Goal: Task Accomplishment & Management: Manage account settings

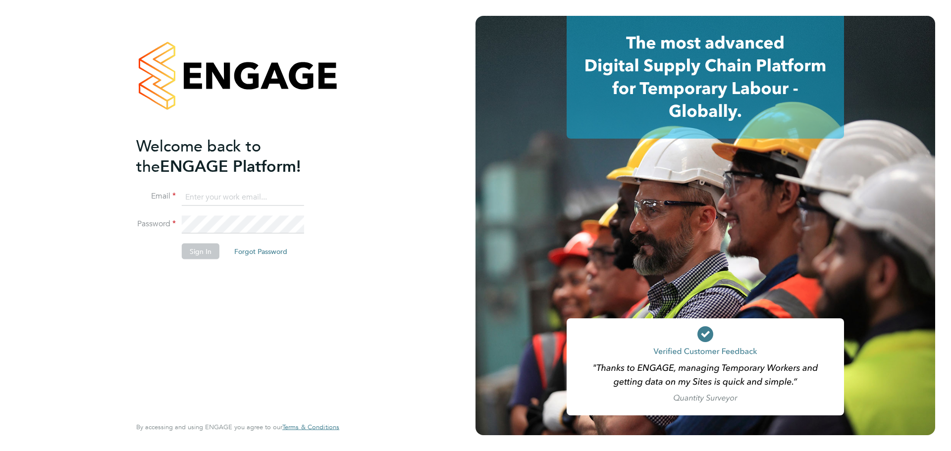
type input "[EMAIL_ADDRESS][PERSON_NAME][DOMAIN_NAME]"
click at [197, 256] on button "Sign In" at bounding box center [201, 252] width 38 height 16
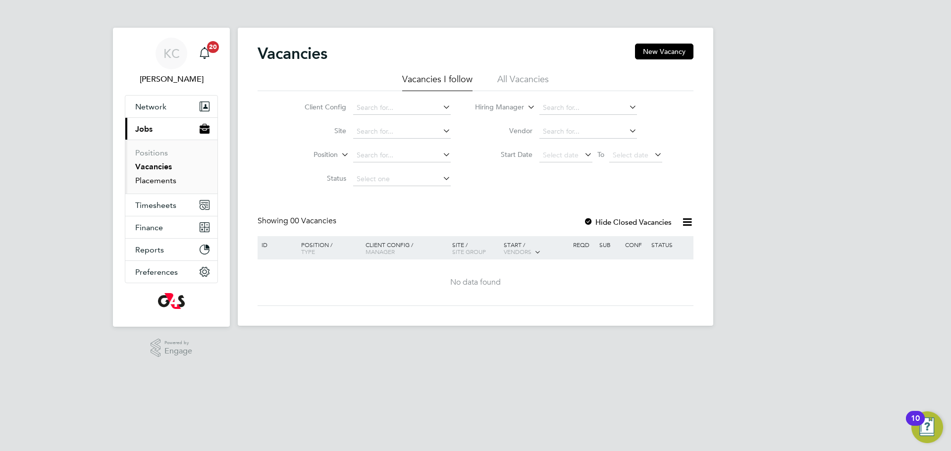
click at [152, 177] on link "Placements" at bounding box center [155, 180] width 41 height 9
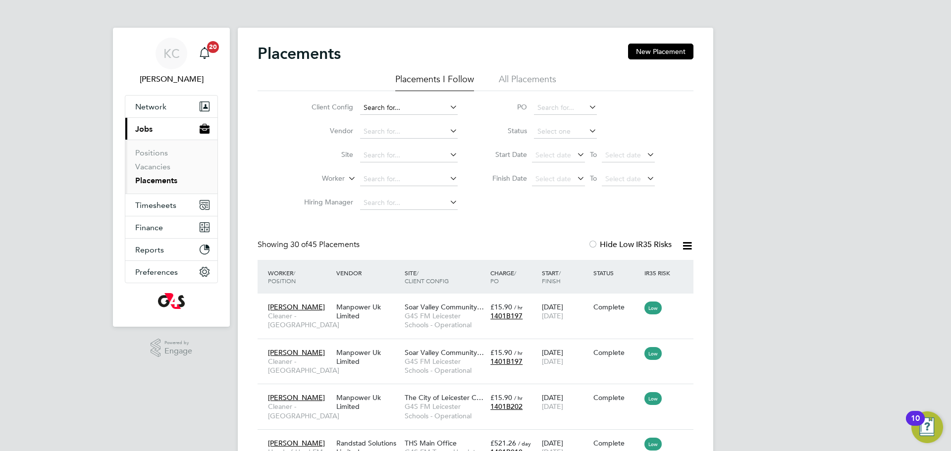
click at [430, 112] on input at bounding box center [409, 108] width 98 height 14
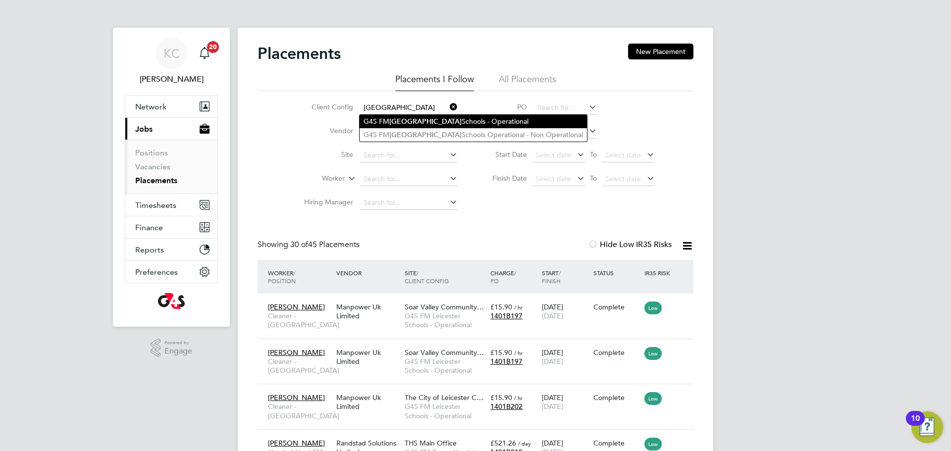
click at [423, 122] on li "G4S FM Leicester Schools - Operational" at bounding box center [473, 121] width 227 height 13
type input "G4S FM Leicester Schools - Operational"
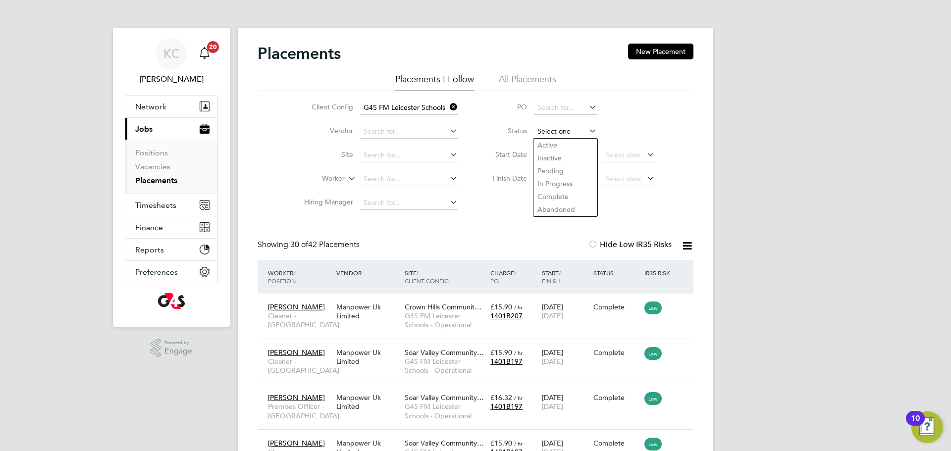
click at [558, 129] on input at bounding box center [565, 132] width 63 height 14
click at [545, 145] on li "Active" at bounding box center [565, 145] width 64 height 13
type input "Active"
click at [422, 356] on span "Crown Hills Communit…" at bounding box center [443, 352] width 77 height 9
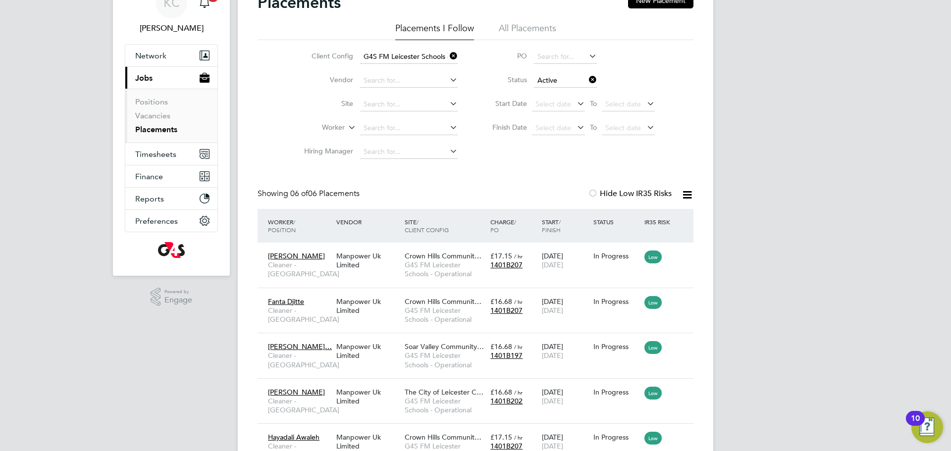
scroll to position [160, 0]
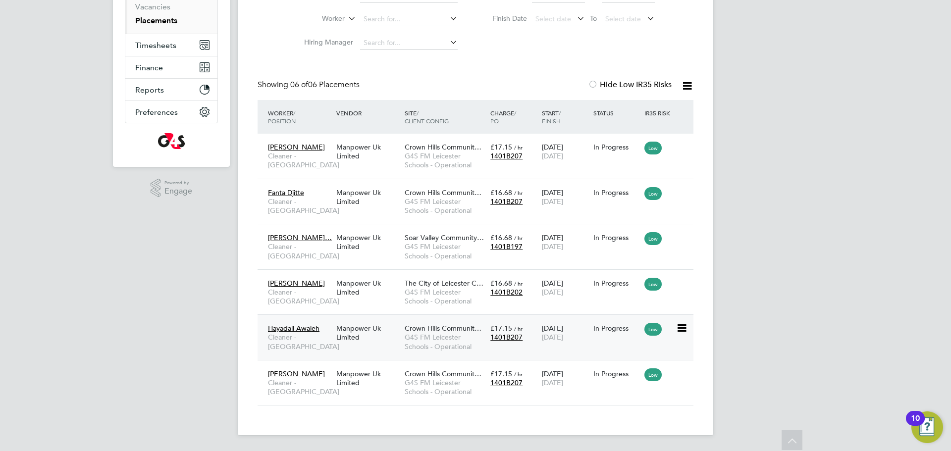
click at [453, 336] on span "G4S FM Leicester Schools - Operational" at bounding box center [445, 342] width 81 height 18
click at [464, 376] on span "Crown Hills Communit…" at bounding box center [443, 373] width 77 height 9
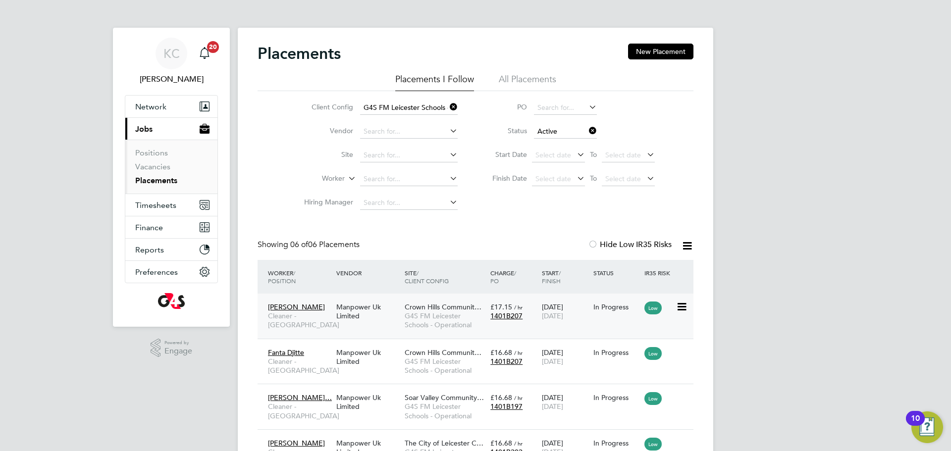
click at [442, 317] on span "G4S FM Leicester Schools - Operational" at bounding box center [445, 321] width 81 height 18
click at [416, 415] on span "G4S FM Leicester Schools - Operational" at bounding box center [445, 411] width 81 height 18
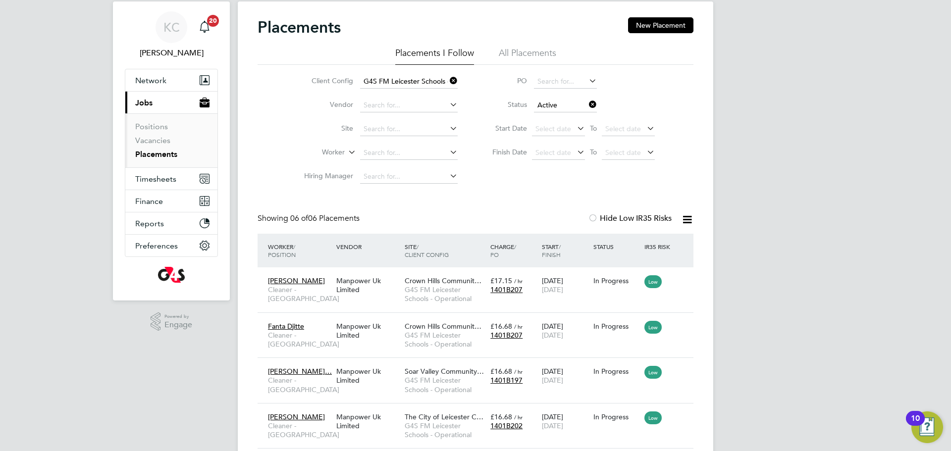
scroll to position [23, 0]
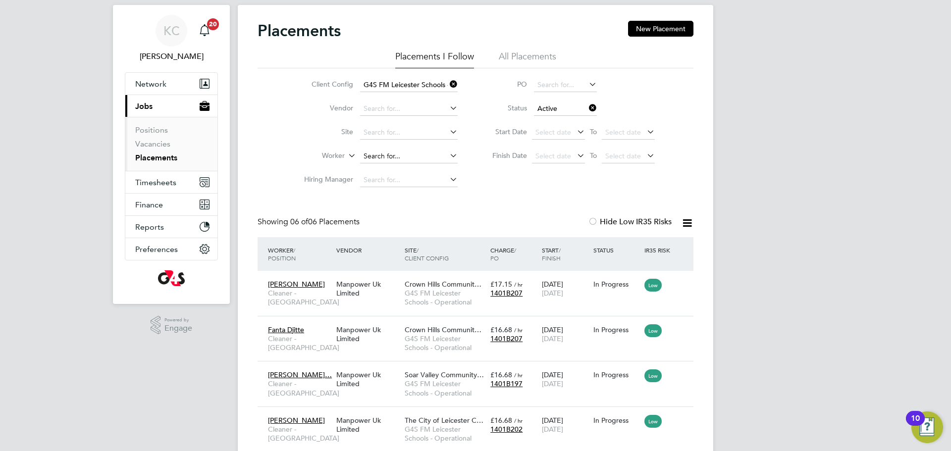
click at [395, 151] on input at bounding box center [409, 157] width 98 height 14
click at [395, 168] on li "Ma had Hussein" at bounding box center [433, 169] width 146 height 13
type input "Mahad Hussein"
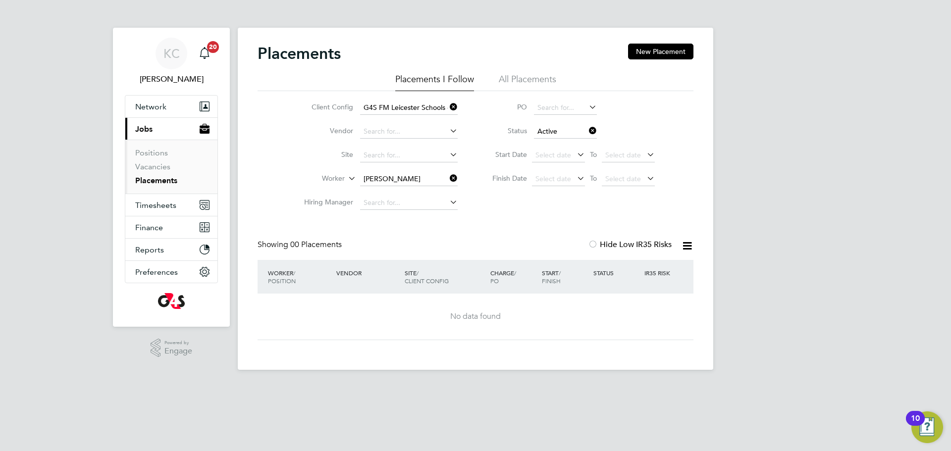
click at [587, 130] on icon at bounding box center [587, 131] width 0 height 14
click at [410, 168] on li "Worker Mahad Hussein" at bounding box center [377, 179] width 186 height 24
click at [526, 76] on li "All Placements" at bounding box center [527, 82] width 57 height 18
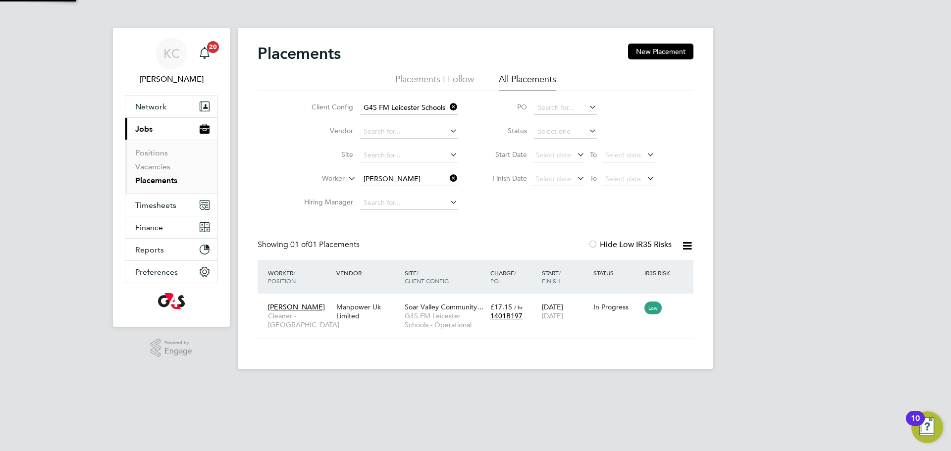
scroll to position [9, 47]
click at [280, 307] on span "Mahad Hussein" at bounding box center [296, 307] width 57 height 9
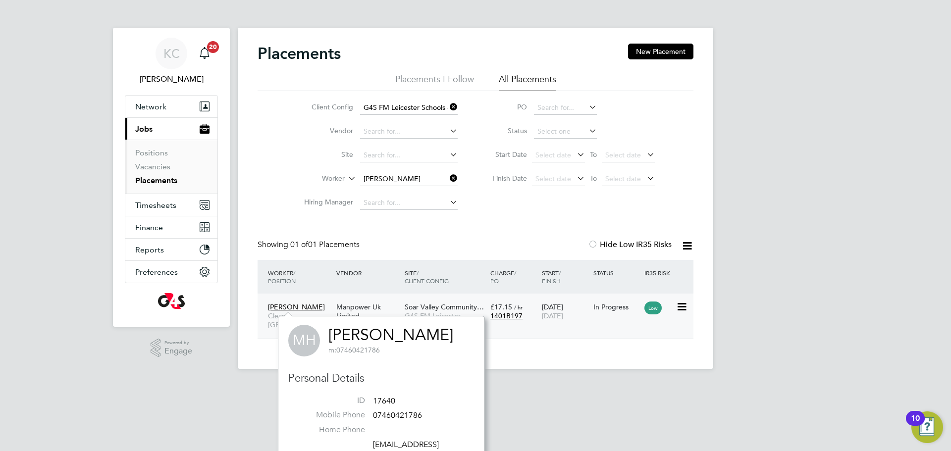
click at [437, 309] on span "Soar Valley Community…" at bounding box center [444, 307] width 79 height 9
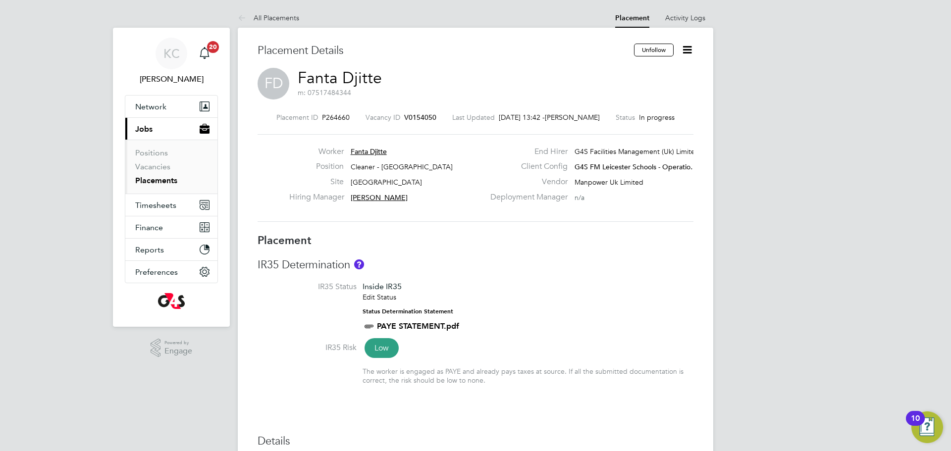
click at [686, 53] on icon at bounding box center [687, 50] width 12 height 12
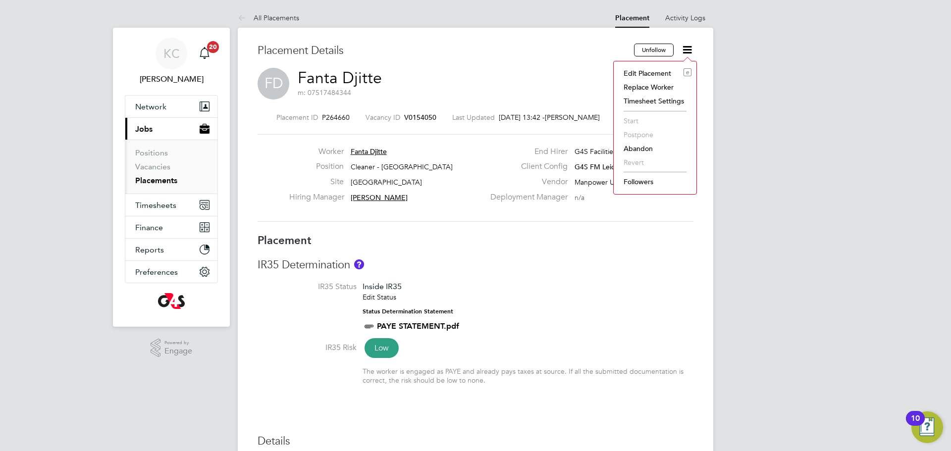
click at [653, 70] on li "Edit Placement e" at bounding box center [655, 73] width 73 height 14
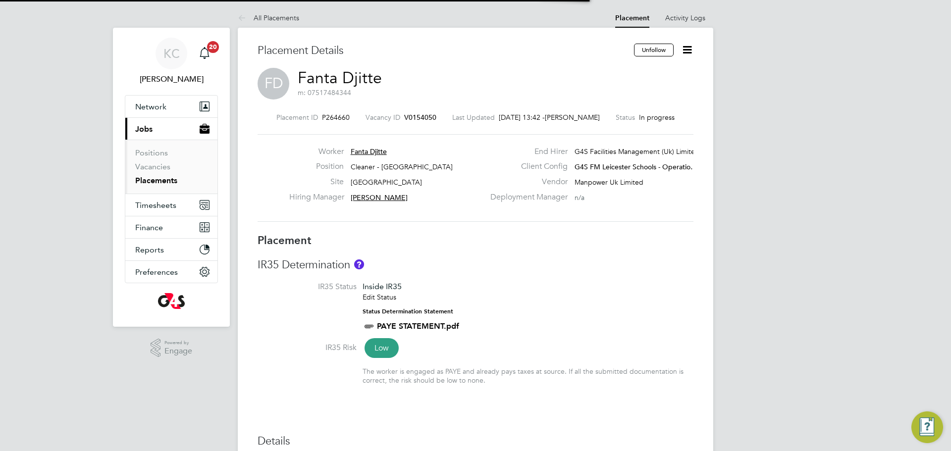
scroll to position [5, 5]
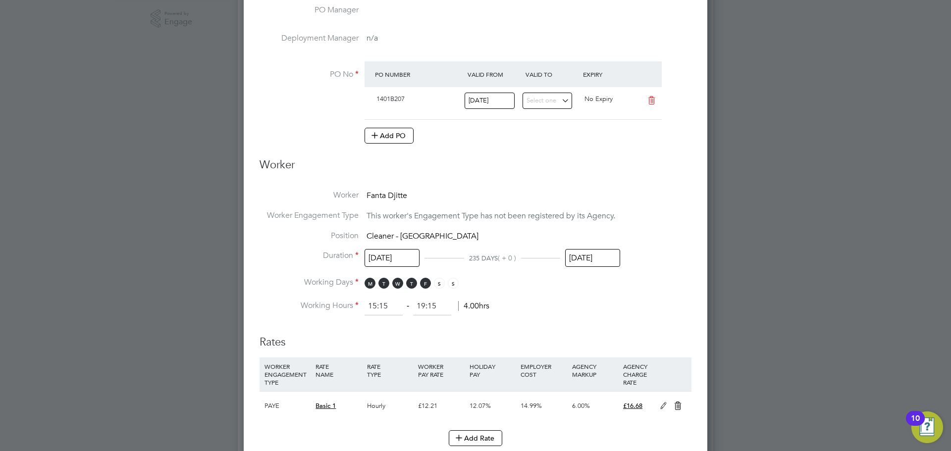
click at [576, 259] on input "31 Aug 2025" at bounding box center [592, 258] width 55 height 18
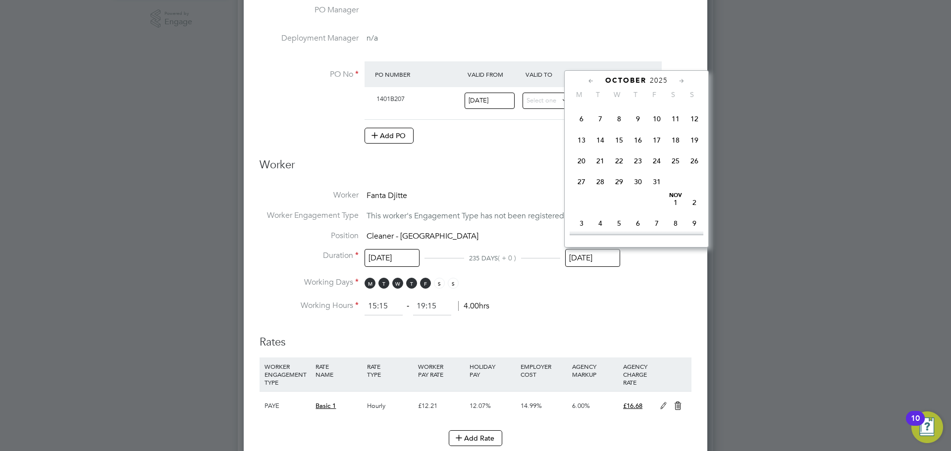
click at [660, 191] on span "31" at bounding box center [656, 181] width 19 height 19
type input "31 Oct 2025"
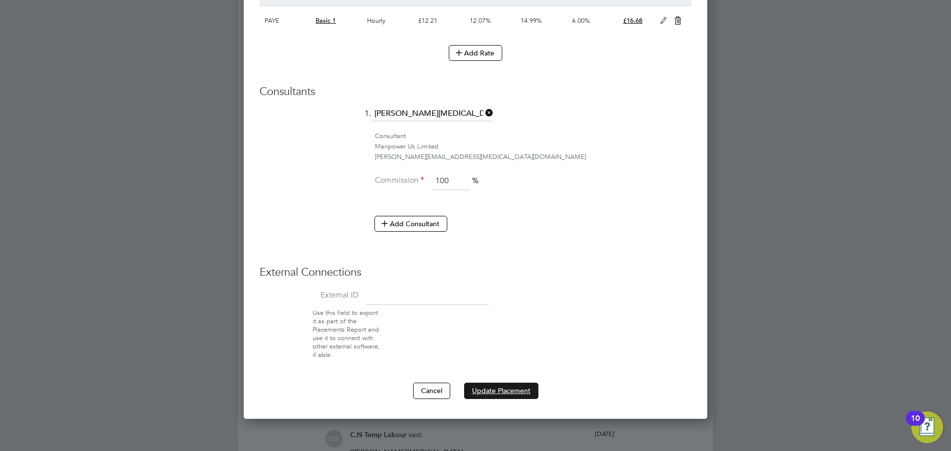
click at [504, 390] on button "Update Placement" at bounding box center [501, 391] width 74 height 16
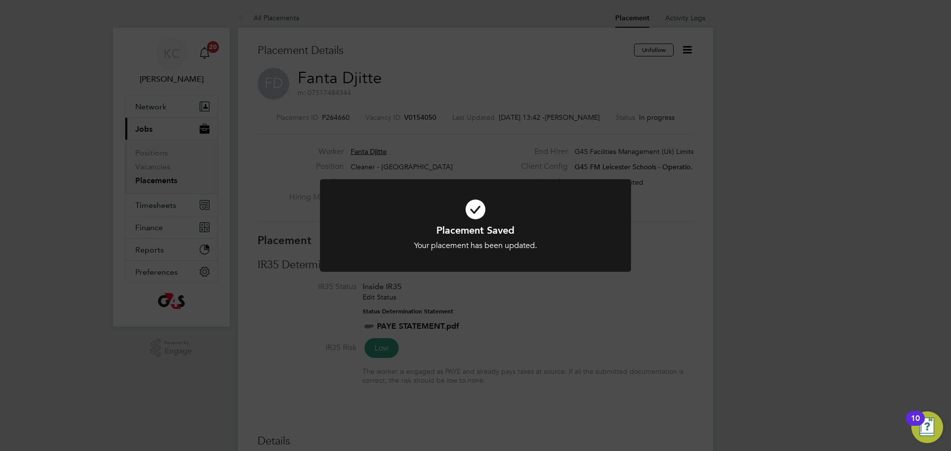
click at [566, 281] on div "Placement Saved Your placement has been updated. Cancel Okay" at bounding box center [475, 231] width 311 height 104
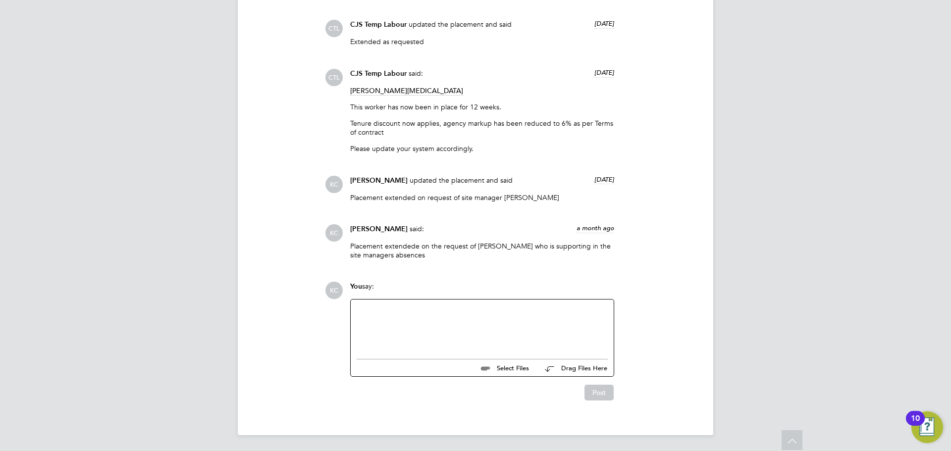
click at [429, 316] on div at bounding box center [482, 327] width 251 height 43
click at [598, 392] on button "Post" at bounding box center [598, 393] width 29 height 16
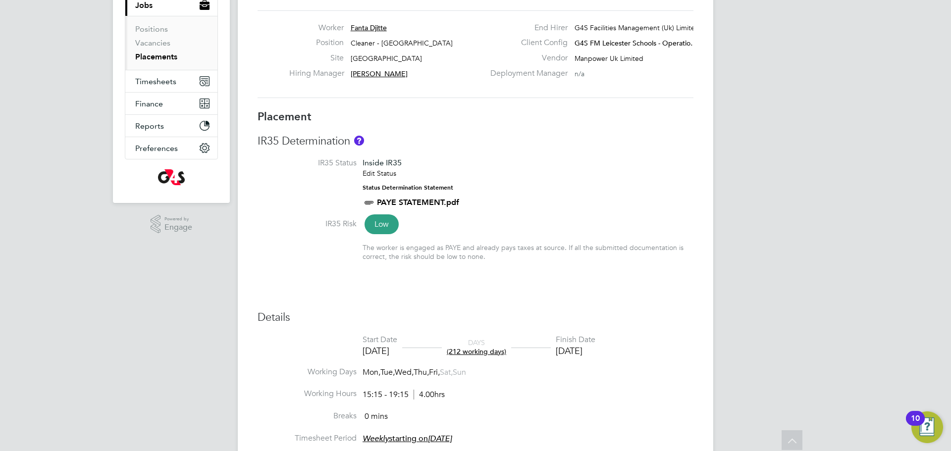
scroll to position [0, 0]
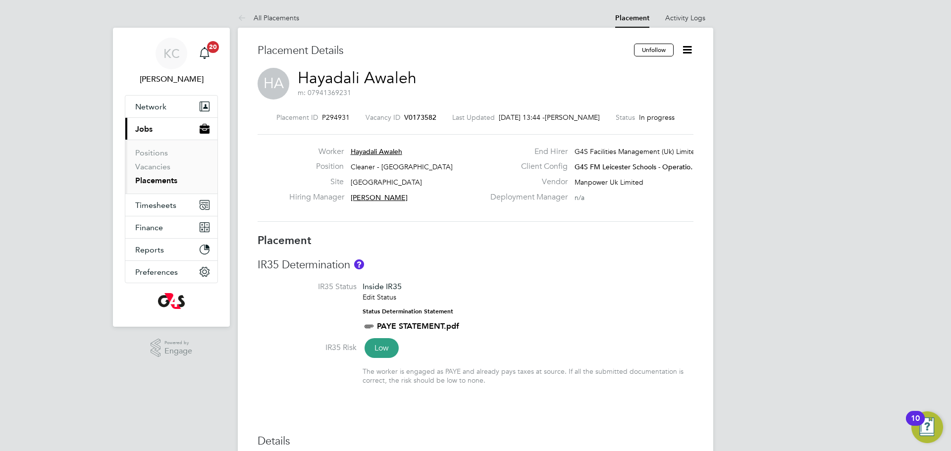
click at [688, 53] on icon at bounding box center [687, 50] width 12 height 12
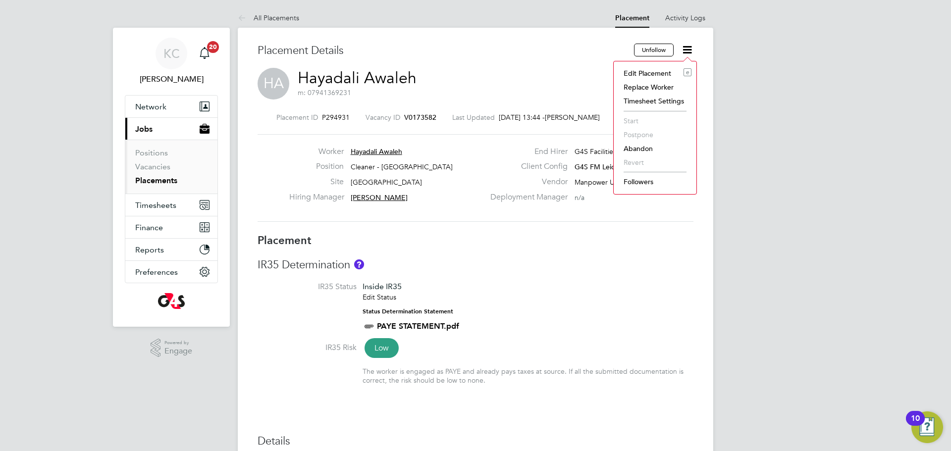
click at [655, 71] on li "Edit Placement e" at bounding box center [655, 73] width 73 height 14
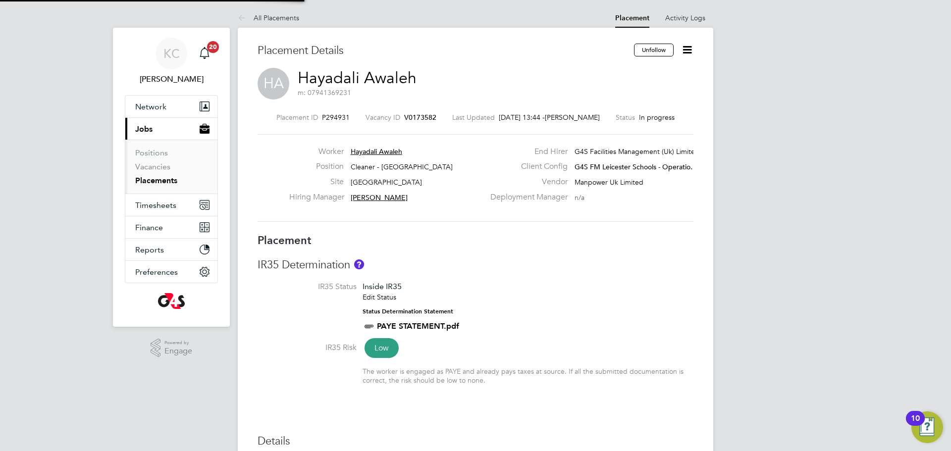
type input "Nathan Kirkpatrick"
type input "[PERSON_NAME]"
type input "[DATE]"
type input "15:15"
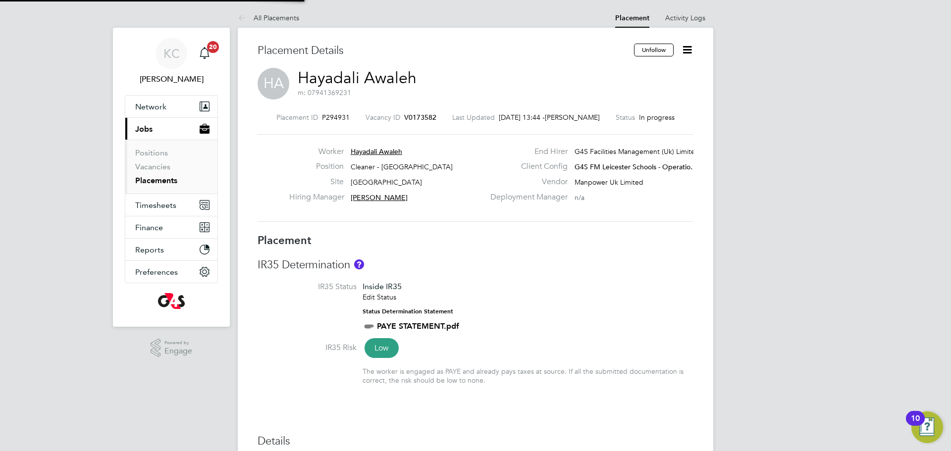
type input "18:15"
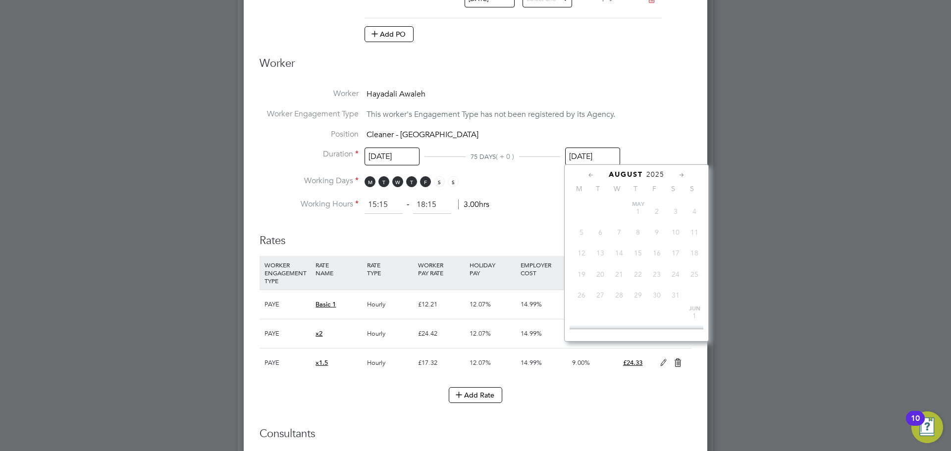
click at [596, 152] on input "31 Aug 2025" at bounding box center [592, 157] width 55 height 18
click at [658, 265] on span "31" at bounding box center [656, 255] width 19 height 19
type input "31 Oct 2025"
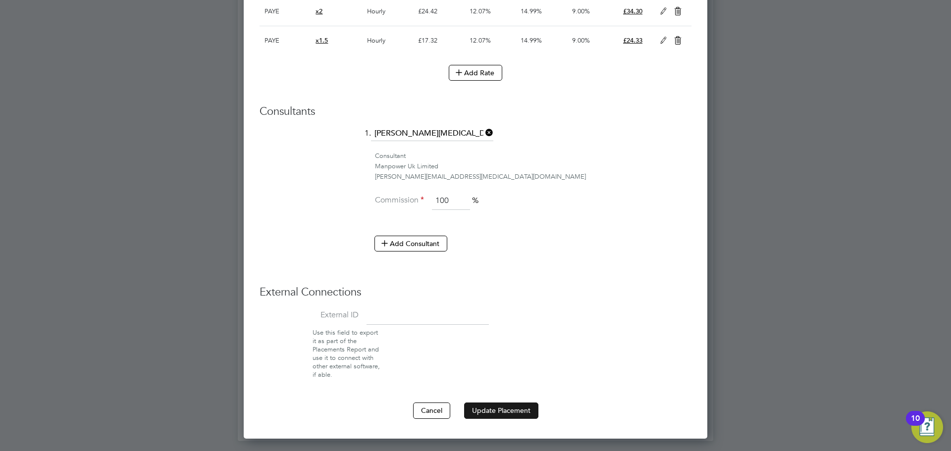
click at [485, 415] on button "Update Placement" at bounding box center [501, 411] width 74 height 16
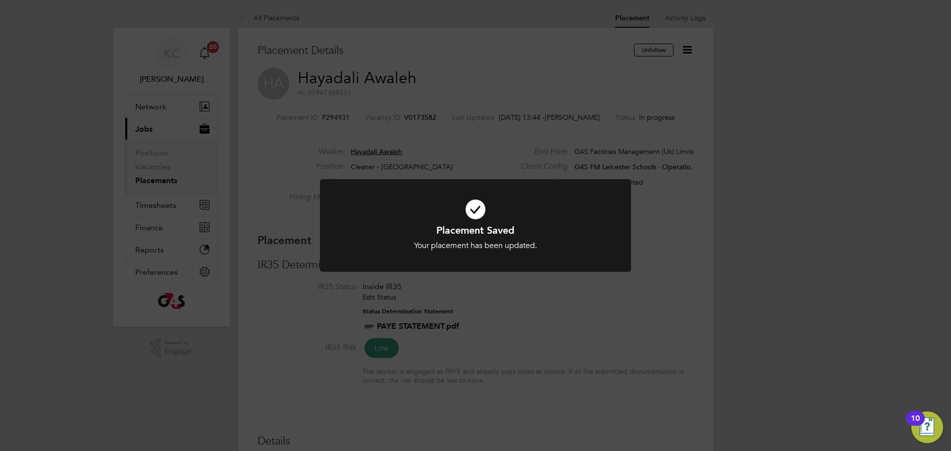
click at [519, 328] on div "Placement Saved Your placement has been updated. Cancel Okay" at bounding box center [475, 225] width 951 height 451
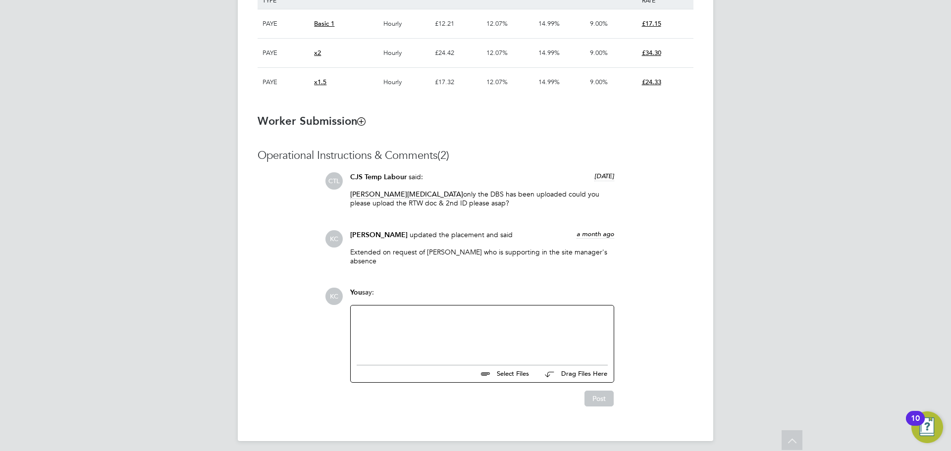
click at [390, 317] on div at bounding box center [482, 333] width 251 height 43
click at [596, 392] on button "Post" at bounding box center [598, 399] width 29 height 16
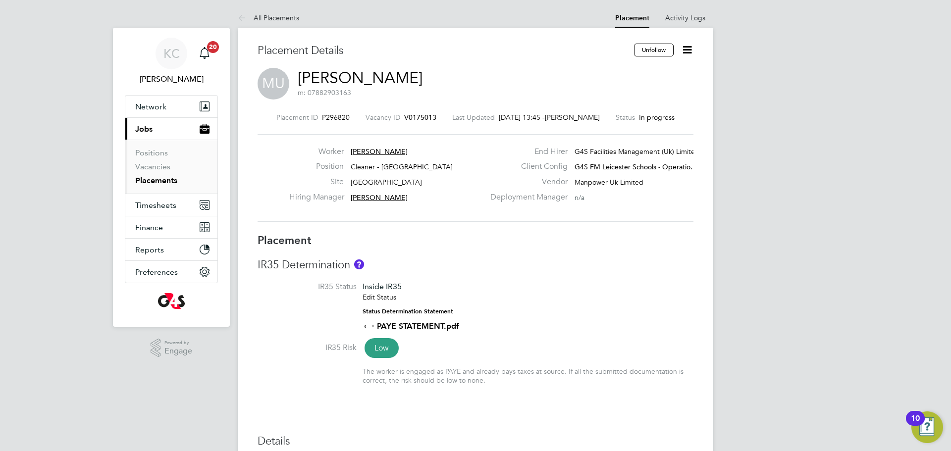
click at [687, 51] on icon at bounding box center [687, 50] width 12 height 12
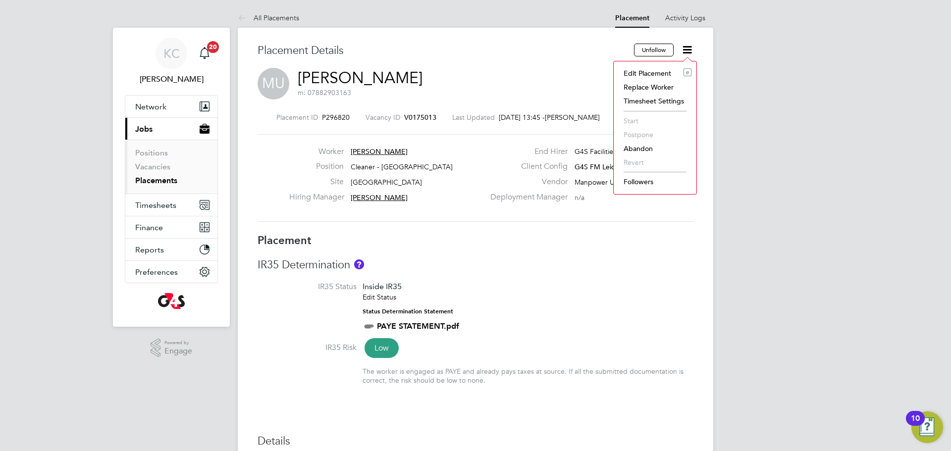
click at [649, 73] on li "Edit Placement e" at bounding box center [655, 73] width 73 height 14
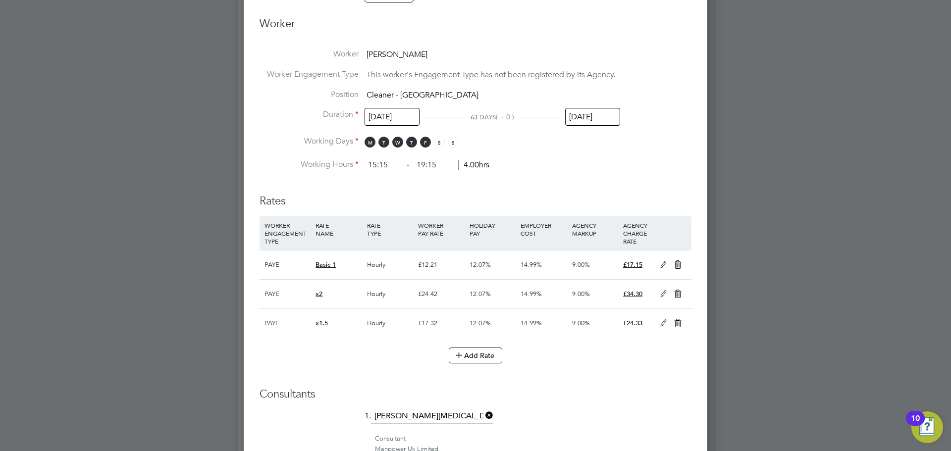
click at [603, 113] on input "[DATE]" at bounding box center [592, 117] width 55 height 18
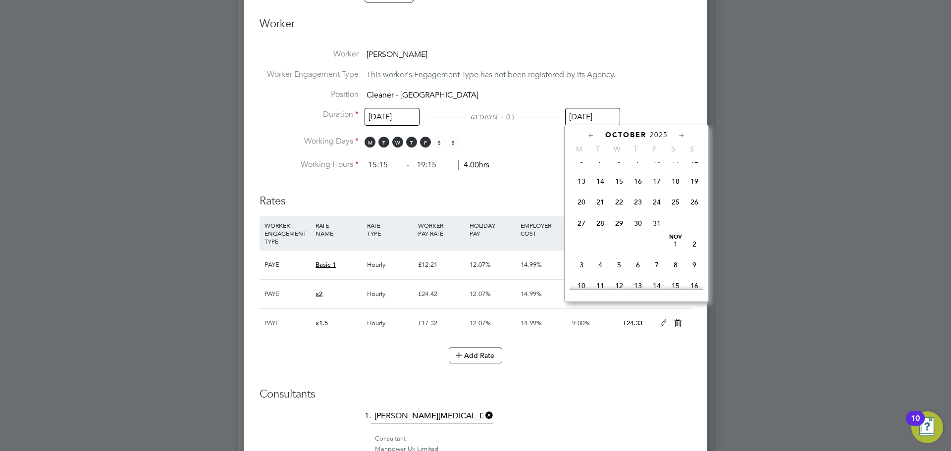
click at [654, 233] on span "31" at bounding box center [656, 223] width 19 height 19
type input "[DATE]"
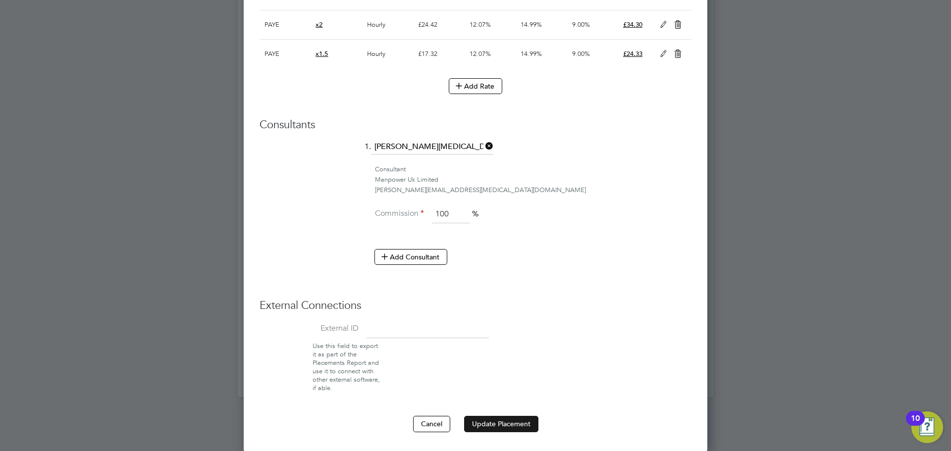
click at [502, 426] on button "Update Placement" at bounding box center [501, 424] width 74 height 16
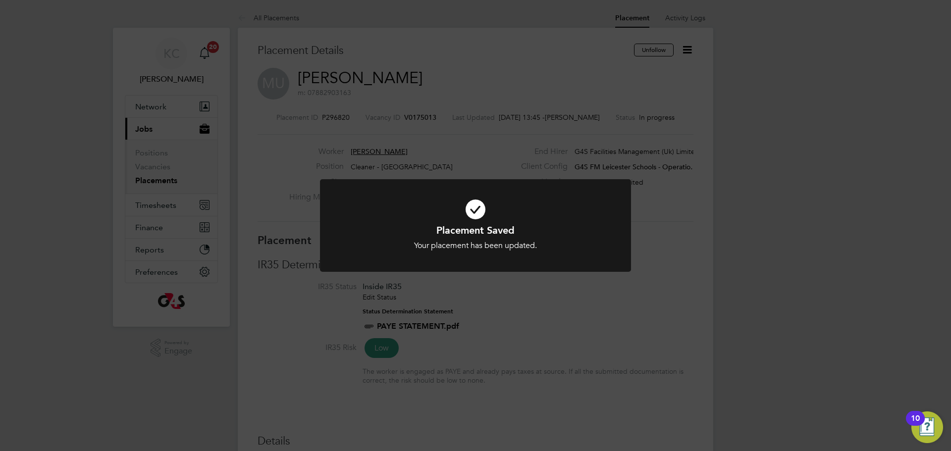
click at [625, 293] on div "Placement Saved Your placement has been updated. Cancel Okay" at bounding box center [475, 225] width 951 height 451
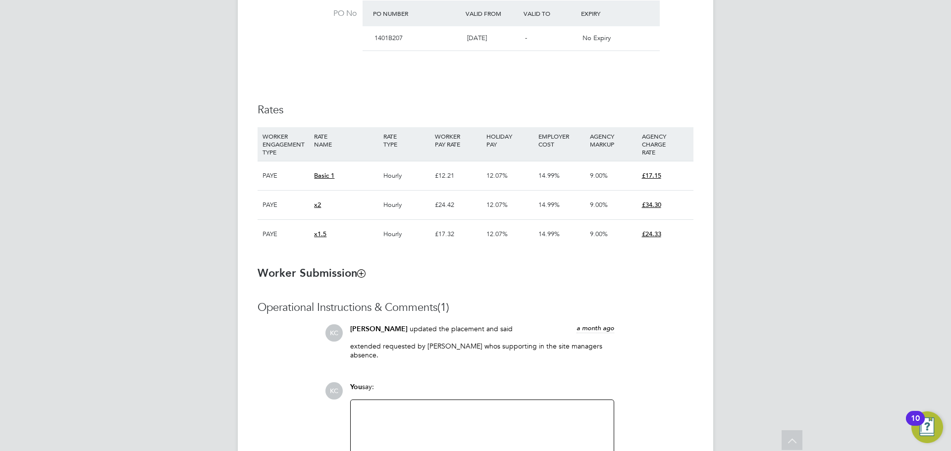
click at [394, 417] on div at bounding box center [482, 427] width 251 height 43
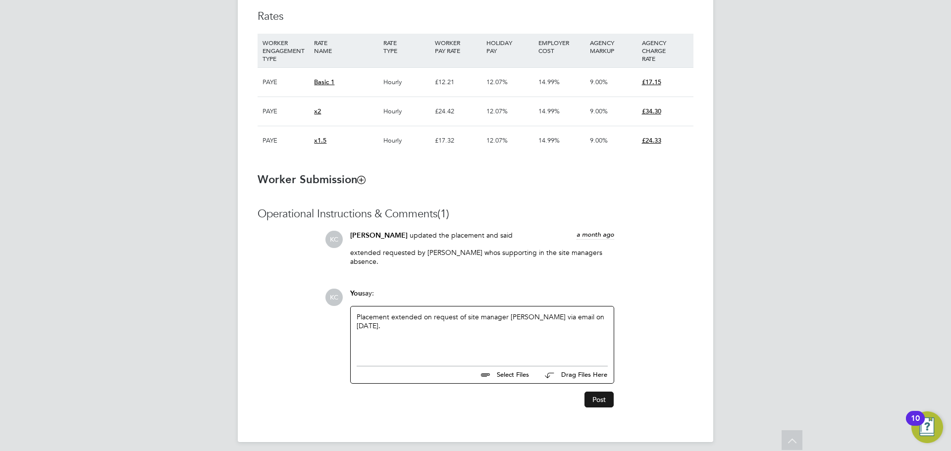
click at [608, 392] on button "Post" at bounding box center [598, 400] width 29 height 16
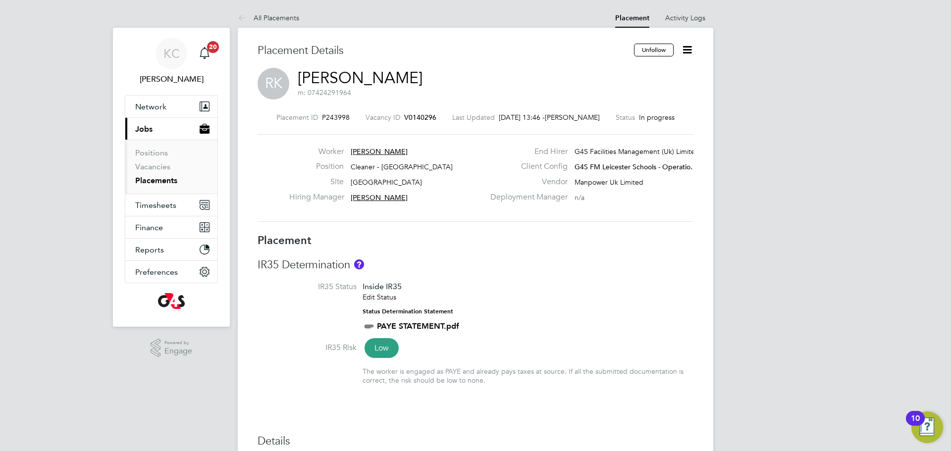
click at [690, 51] on icon at bounding box center [687, 50] width 12 height 12
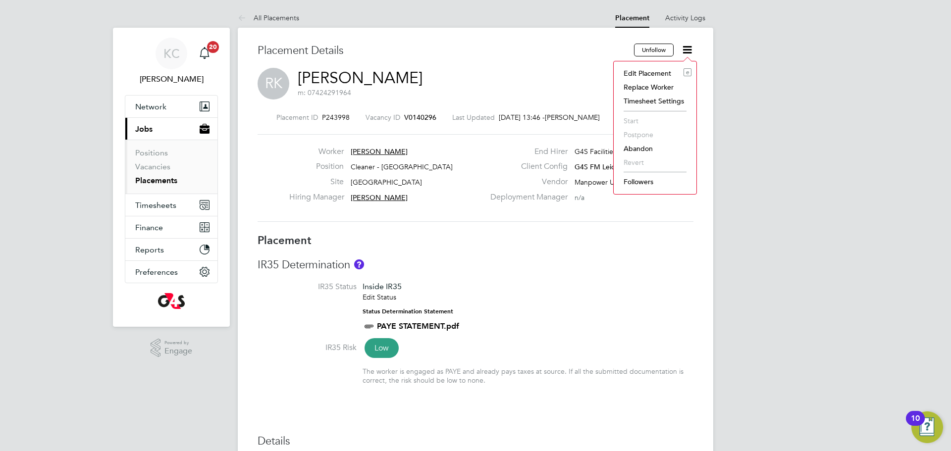
click at [661, 72] on li "Edit Placement e" at bounding box center [655, 73] width 73 height 14
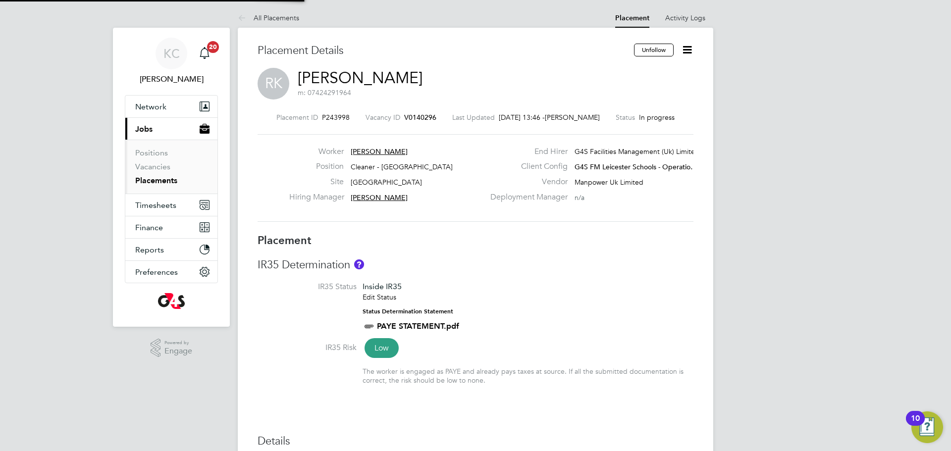
type input "Nathan Kirkpatrick"
type input "[PERSON_NAME]"
type input "26 Sep 2024"
type input "[DATE]"
type input "15:15"
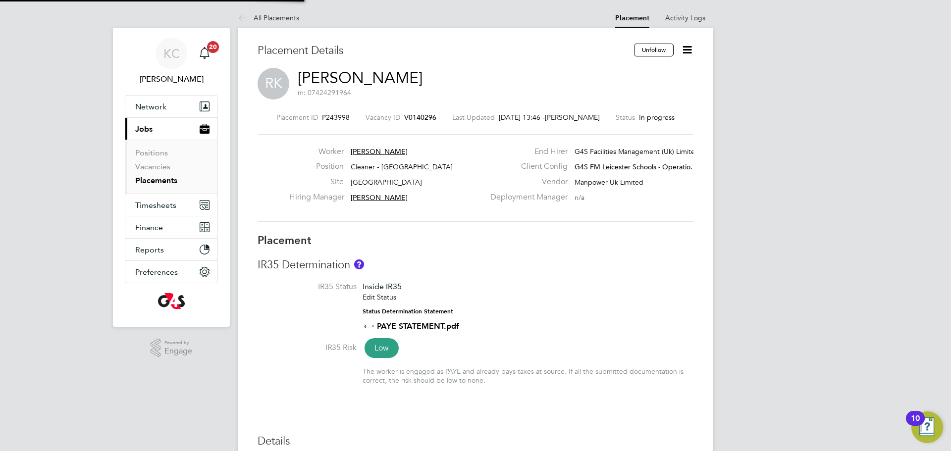
type input "19:15"
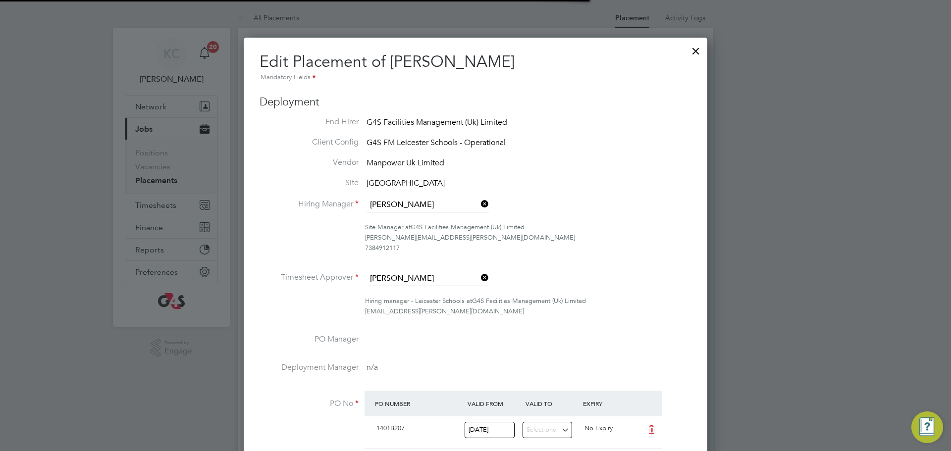
scroll to position [5, 5]
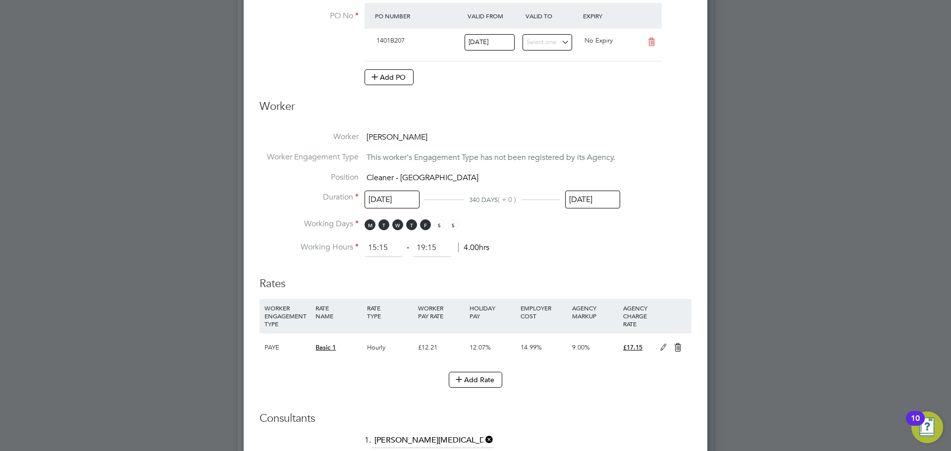
click at [609, 193] on input "[DATE]" at bounding box center [592, 200] width 55 height 18
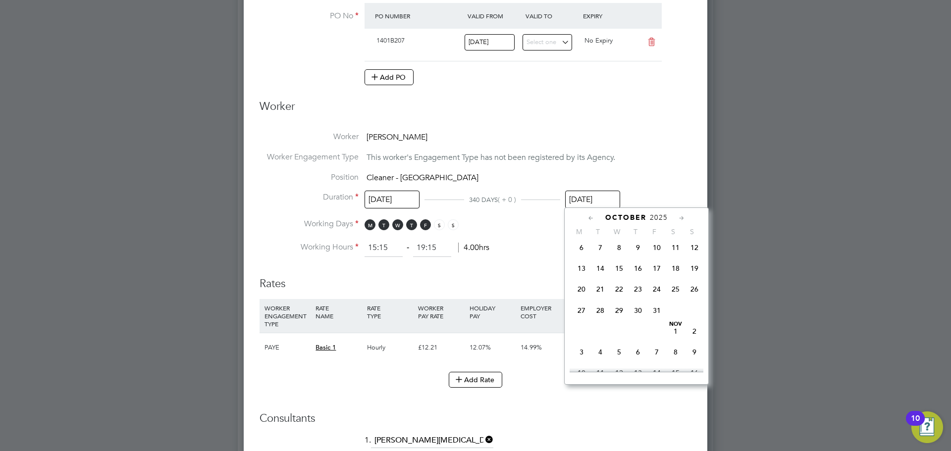
click at [659, 320] on span "31" at bounding box center [656, 310] width 19 height 19
type input "31 Oct 2025"
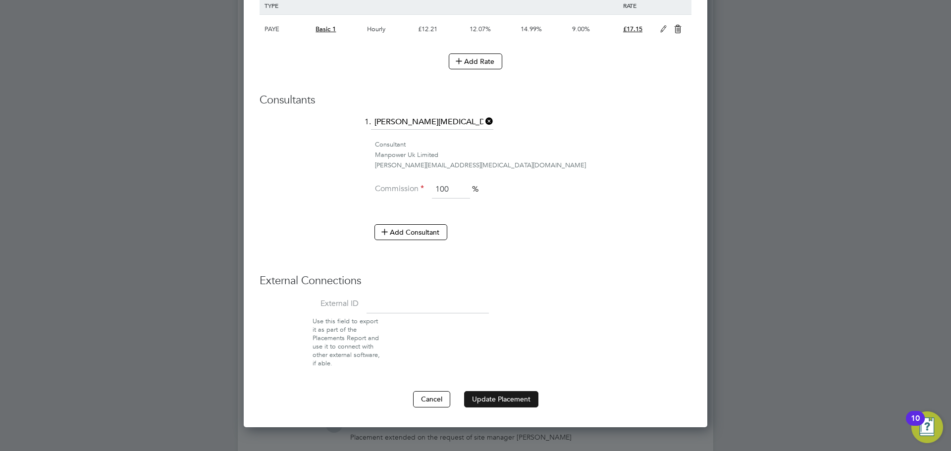
click at [489, 397] on button "Update Placement" at bounding box center [501, 399] width 74 height 16
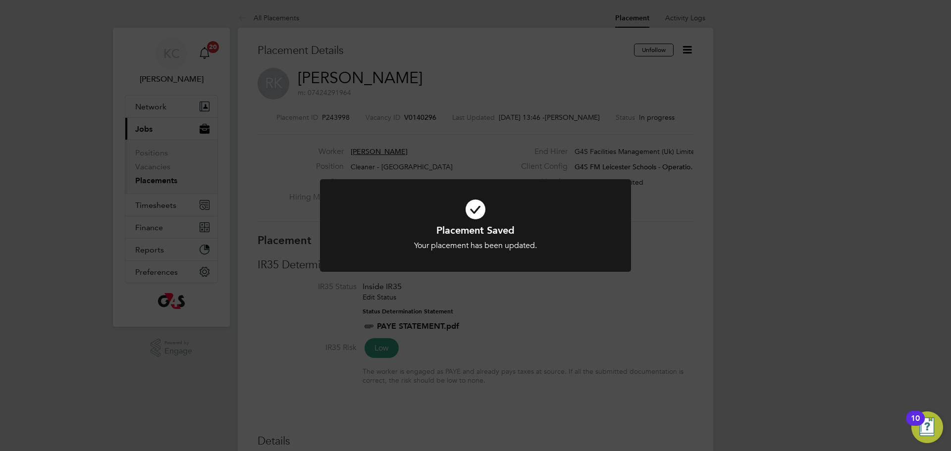
click at [527, 319] on div "Placement Saved Your placement has been updated. Cancel Okay" at bounding box center [475, 225] width 951 height 451
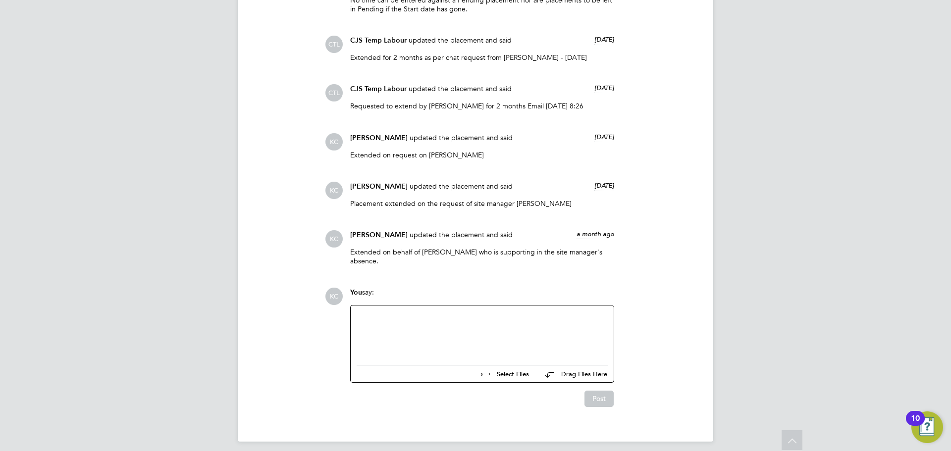
click at [394, 326] on div at bounding box center [482, 333] width 251 height 43
click at [599, 394] on button "Post" at bounding box center [598, 399] width 29 height 16
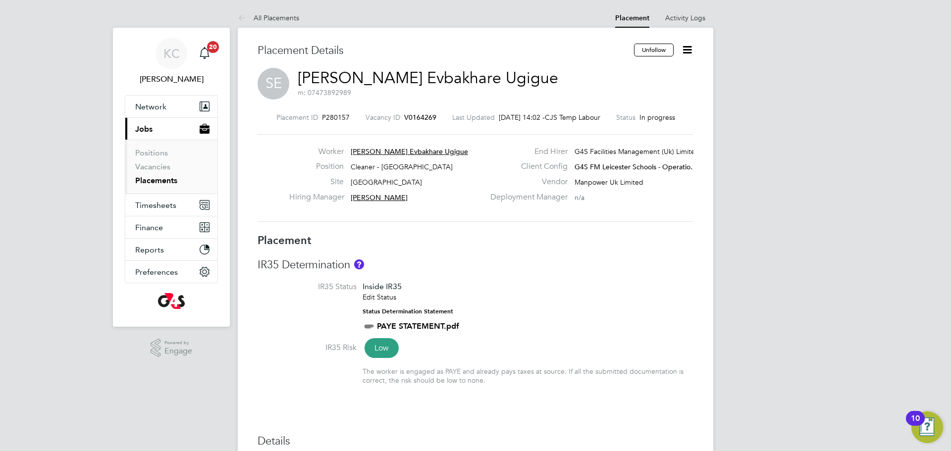
click at [686, 53] on icon at bounding box center [687, 50] width 12 height 12
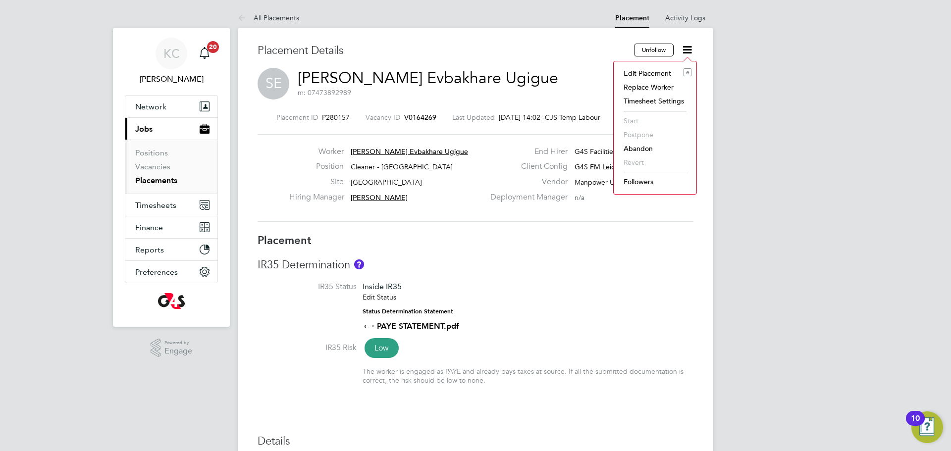
click at [656, 72] on li "Edit Placement e" at bounding box center [655, 73] width 73 height 14
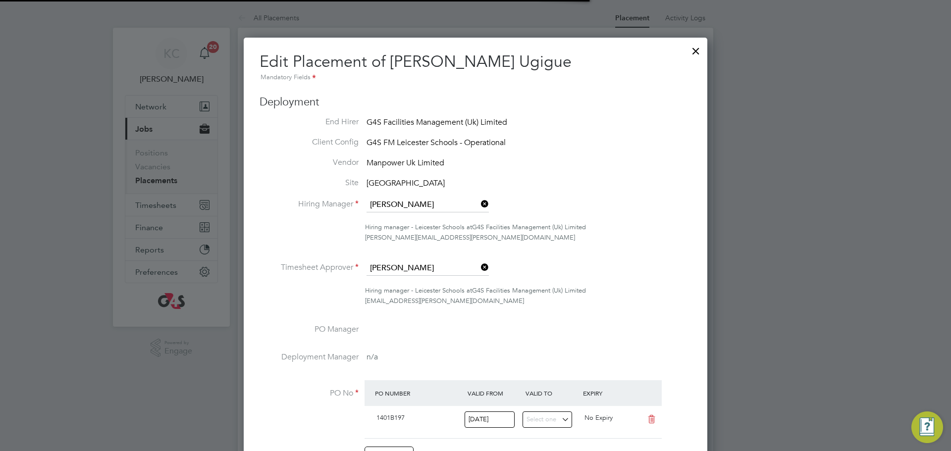
scroll to position [5, 5]
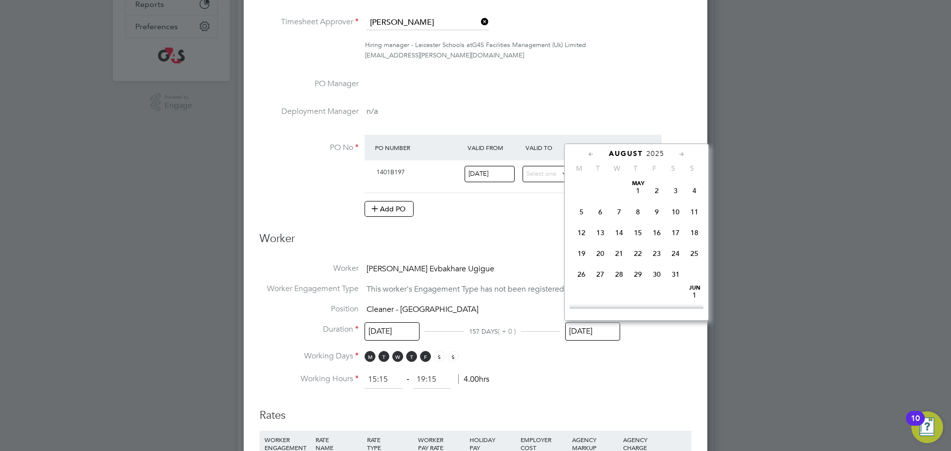
click at [587, 327] on input "[DATE]" at bounding box center [592, 331] width 55 height 18
click at [695, 264] on span "14" at bounding box center [694, 255] width 19 height 19
type input "14 Sep 2025"
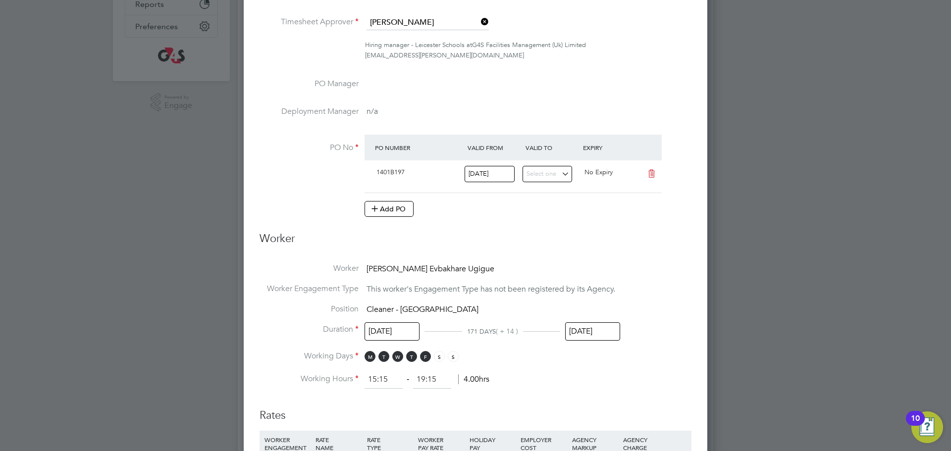
click at [653, 295] on li "Worker Engagement Type This worker's Engagement Type has not been registered by…" at bounding box center [476, 294] width 432 height 20
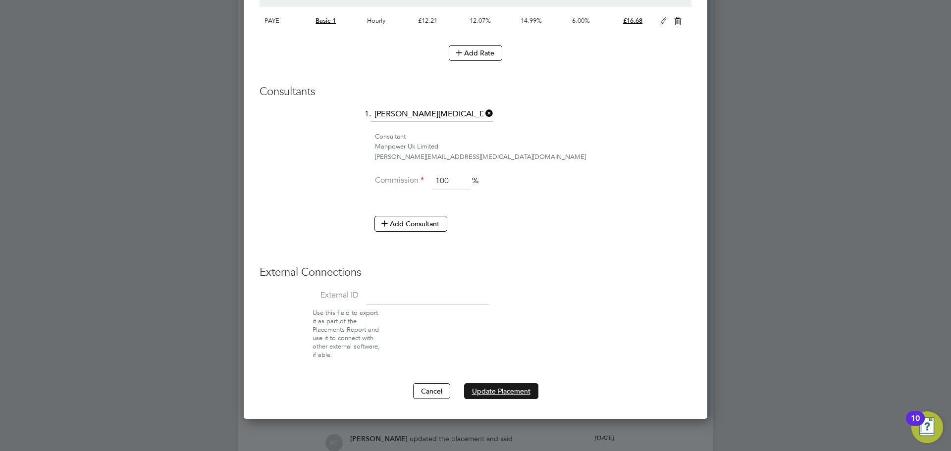
click at [510, 391] on button "Update Placement" at bounding box center [501, 391] width 74 height 16
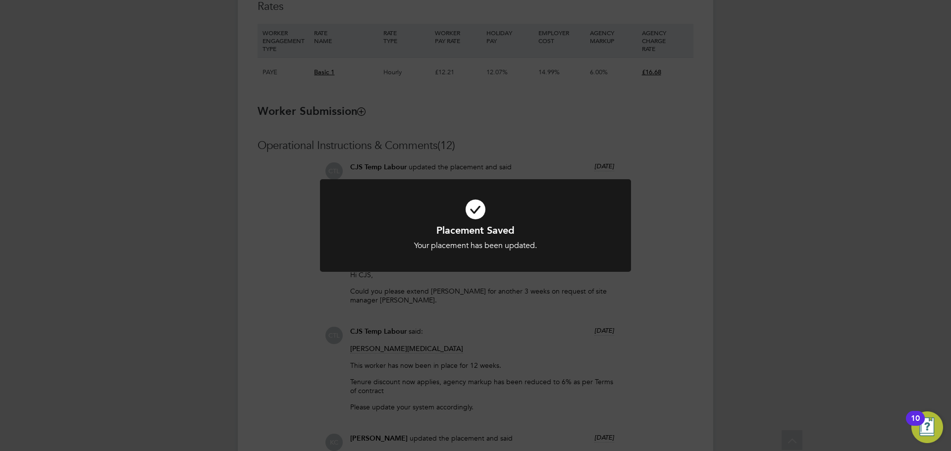
click at [568, 324] on div "Placement Saved Your placement has been updated. Cancel Okay" at bounding box center [475, 225] width 951 height 451
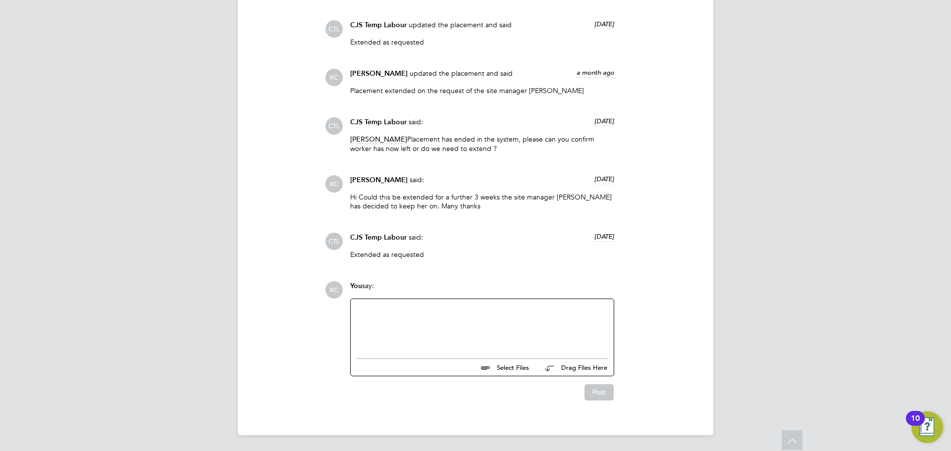
click at [428, 330] on div at bounding box center [482, 326] width 251 height 43
click at [489, 313] on div "\Placement extended on request on site managwer Mather wragg via phone call on …" at bounding box center [482, 326] width 251 height 43
click at [524, 308] on div "\Placement extended on request on site manager Mather wragg via phone call on 2…" at bounding box center [482, 326] width 251 height 43
drag, startPoint x: 544, startPoint y: 309, endPoint x: 534, endPoint y: 299, distance: 14.4
click at [545, 309] on div "\Placement extended on request on site manager Matthew wragg via phone call on …" at bounding box center [482, 326] width 251 height 43
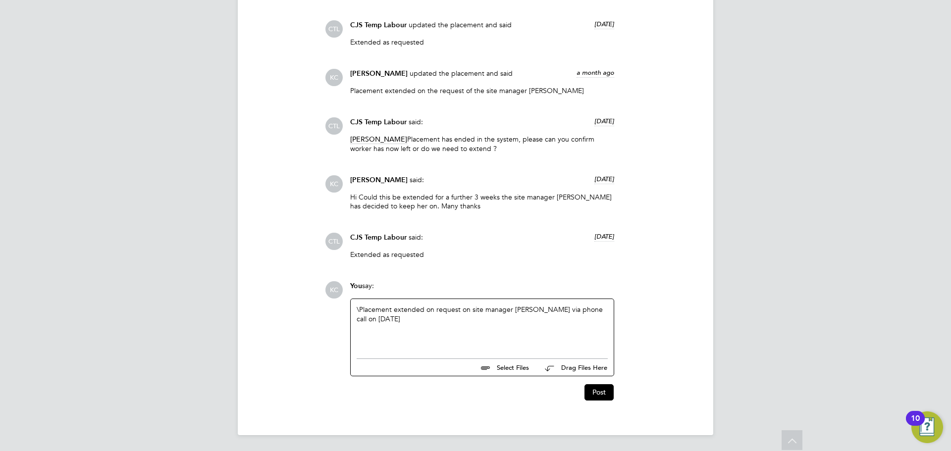
click at [360, 310] on div "\Placement extended on request on site manager Matthew Wragg via phone call on …" at bounding box center [482, 326] width 251 height 43
click at [599, 390] on button "Post" at bounding box center [598, 392] width 29 height 16
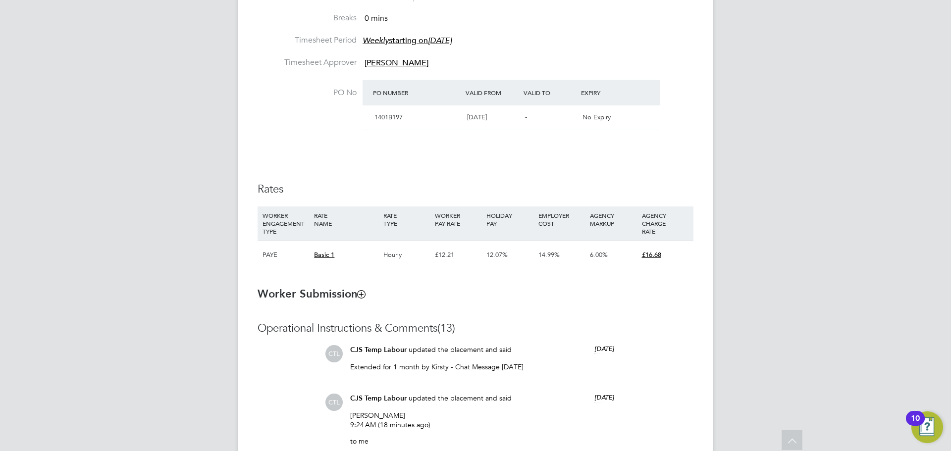
scroll to position [339, 0]
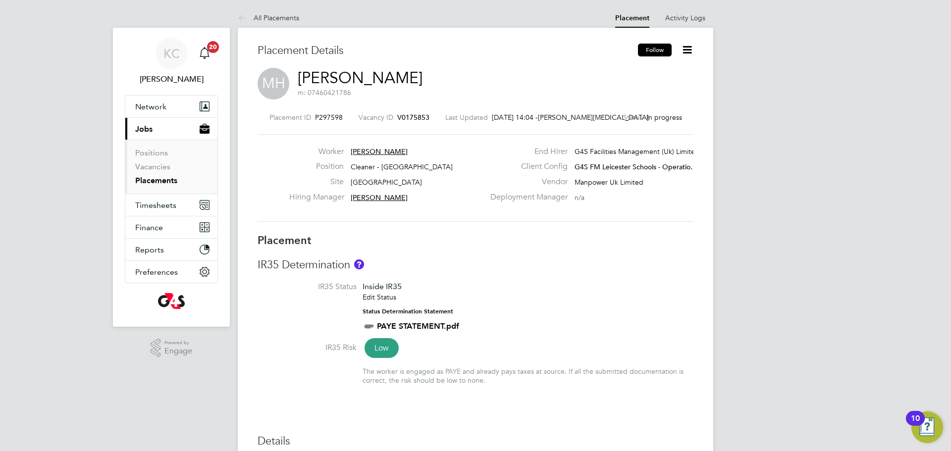
click at [661, 51] on button "Follow" at bounding box center [655, 50] width 34 height 13
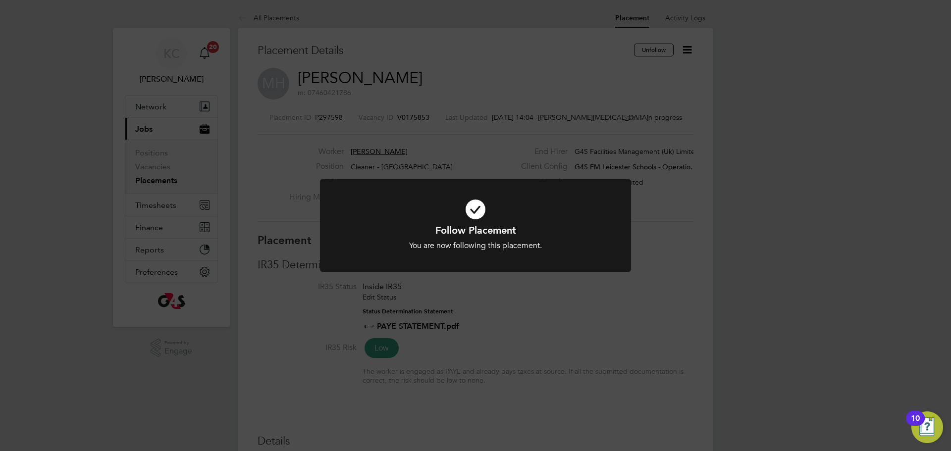
click at [686, 238] on div "Follow Placement You are now following this placement. Cancel Okay" at bounding box center [475, 225] width 951 height 451
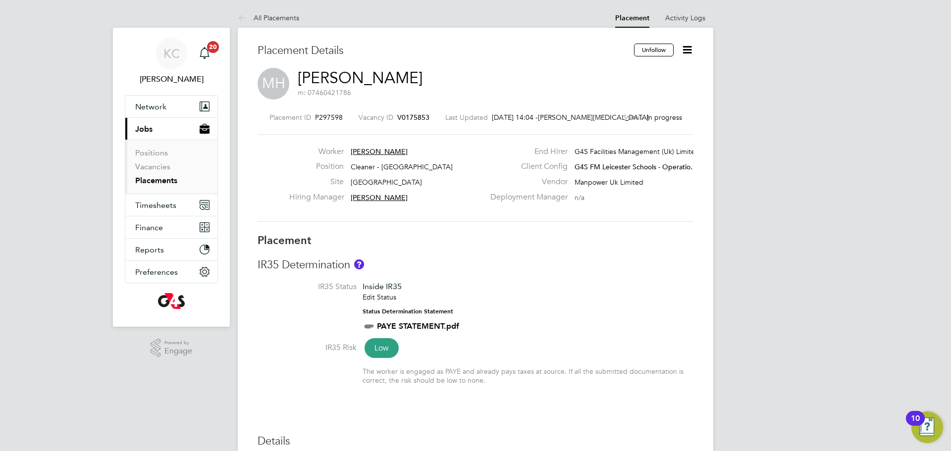
click at [693, 51] on icon at bounding box center [687, 50] width 12 height 12
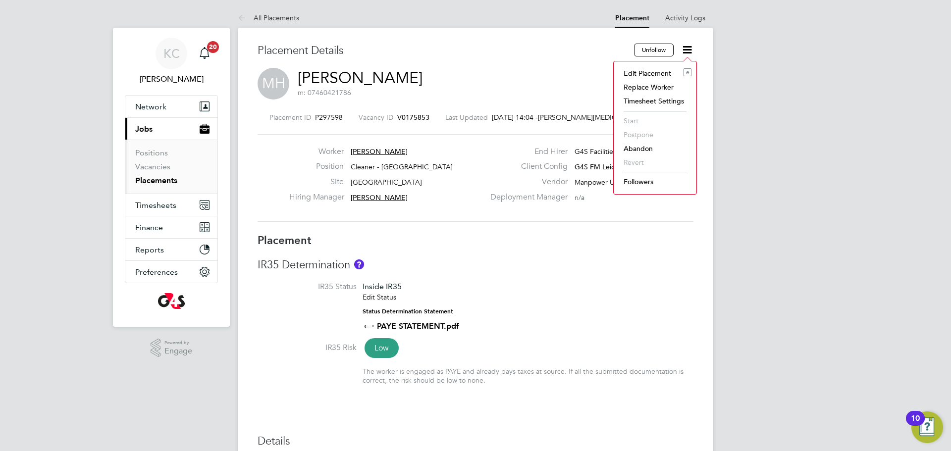
click at [642, 71] on li "Edit Placement e" at bounding box center [655, 73] width 73 height 14
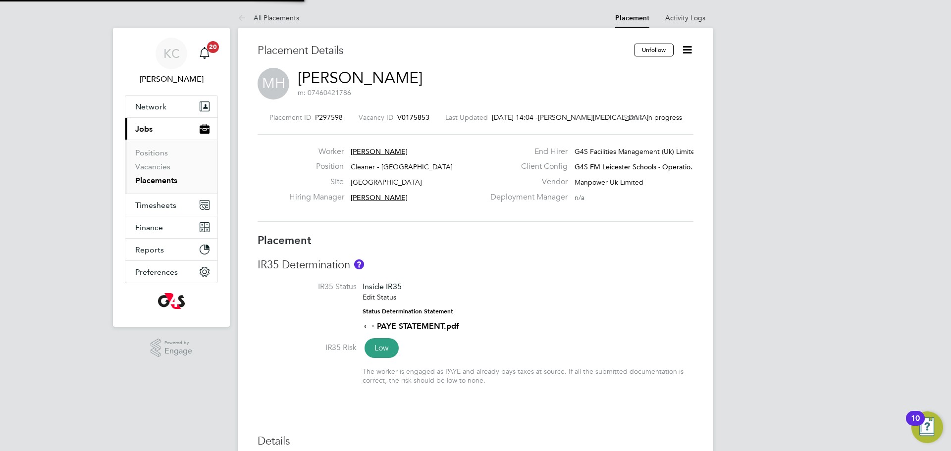
type input "[PERSON_NAME]"
type input "[DATE]"
type input "15:30"
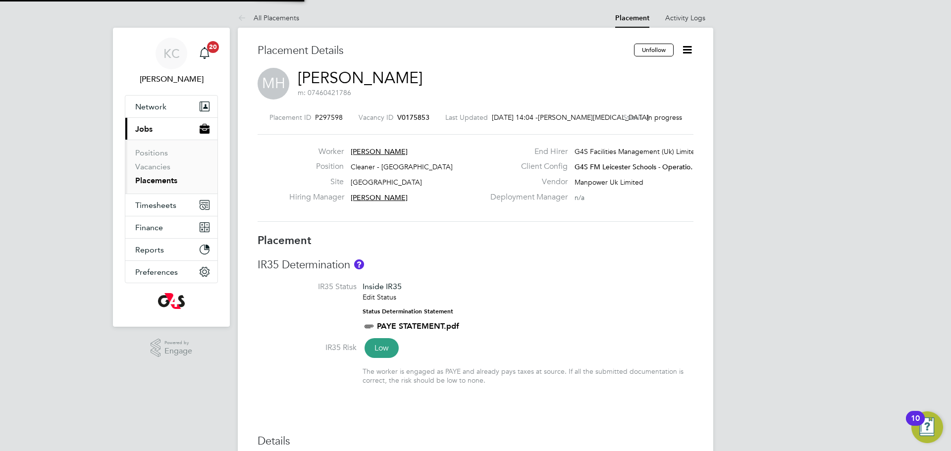
type input "18:30"
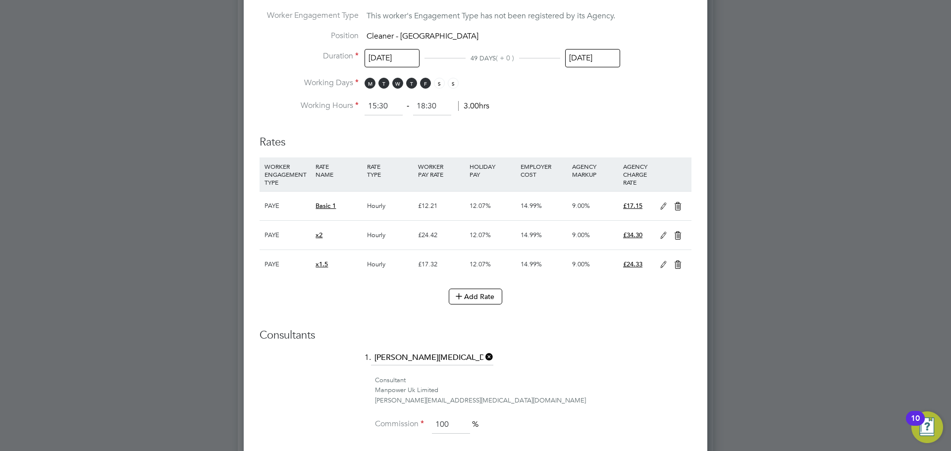
click at [597, 56] on input "[DATE]" at bounding box center [592, 58] width 55 height 18
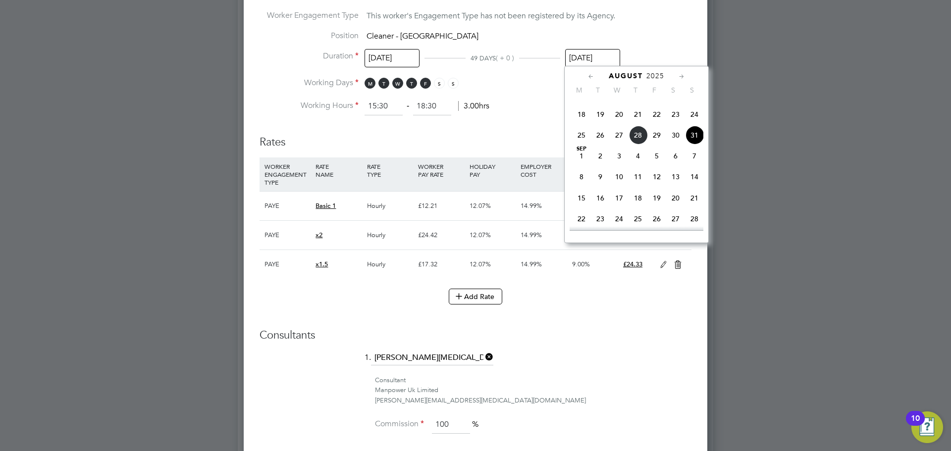
click at [692, 208] on span "21" at bounding box center [694, 198] width 19 height 19
type input "[DATE]"
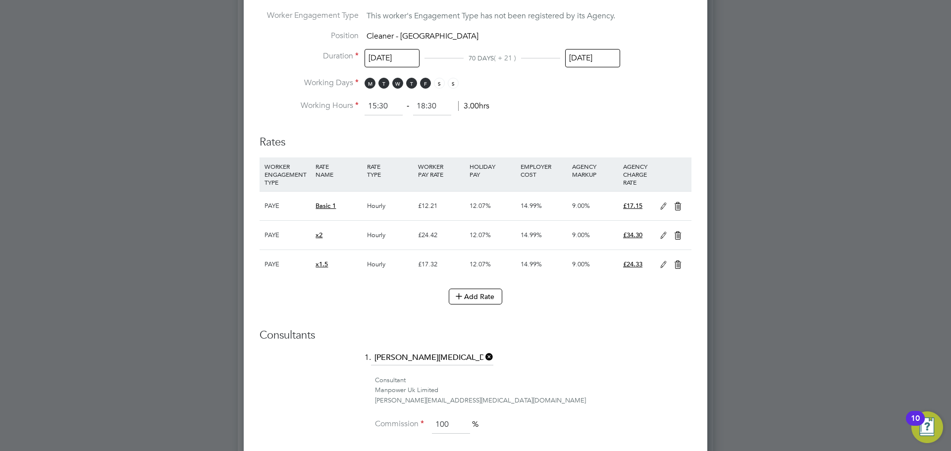
click at [628, 315] on li "Rates WORKER ENGAGEMENT TYPE RATE NAME RATE TYPE WORKER PAY RATE HOLIDAY PAY EM…" at bounding box center [476, 224] width 432 height 199
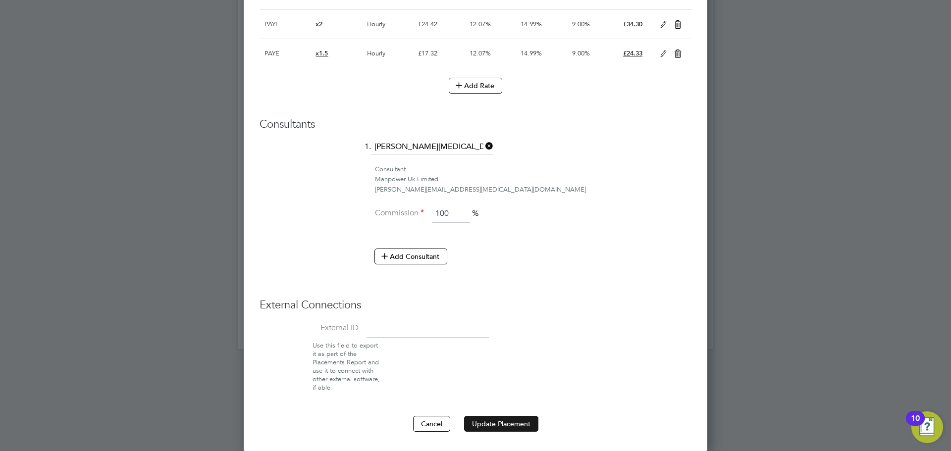
click at [504, 420] on button "Update Placement" at bounding box center [501, 424] width 74 height 16
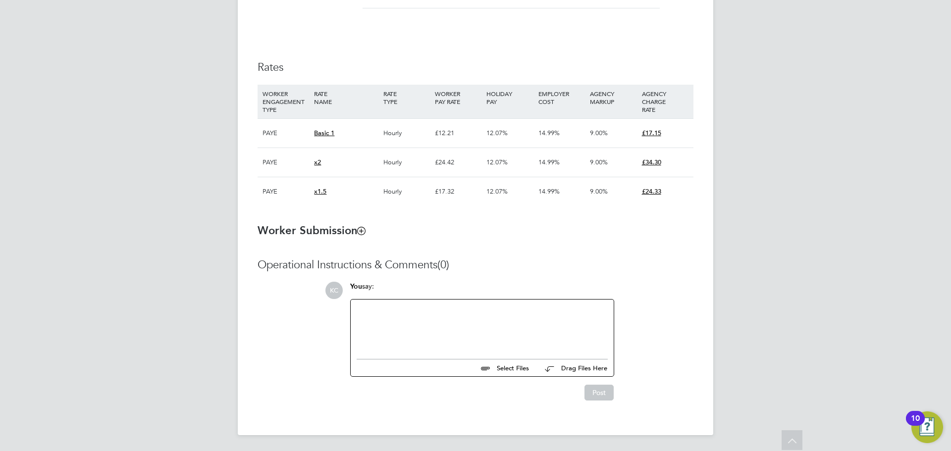
click at [387, 320] on div at bounding box center [482, 327] width 251 height 43
click at [601, 397] on button "Post" at bounding box center [598, 393] width 29 height 16
